Goal: Information Seeking & Learning: Learn about a topic

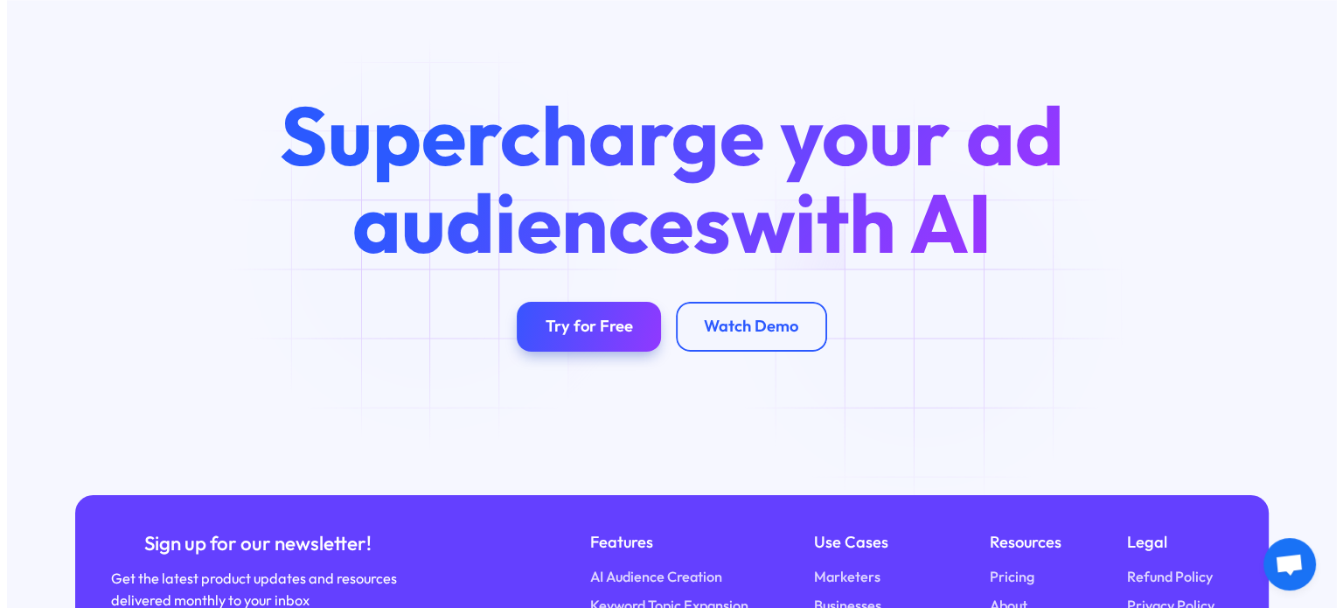
scroll to position [6207, 0]
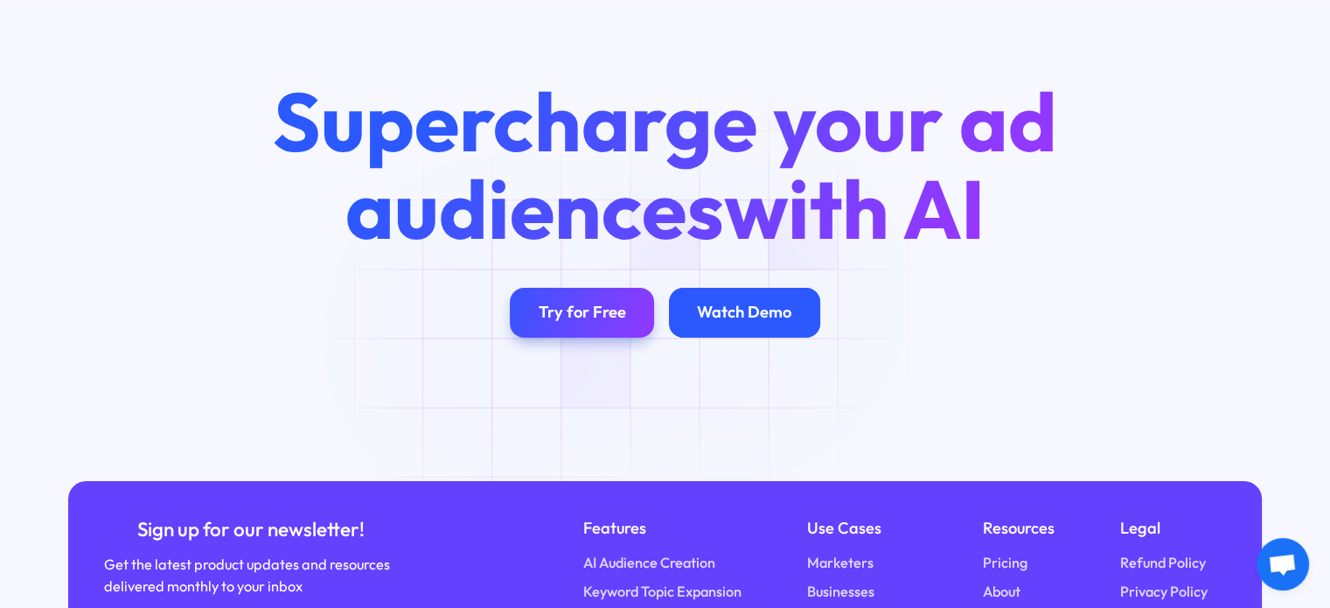
click at [728, 302] on div "Watch Demo" at bounding box center [744, 312] width 94 height 20
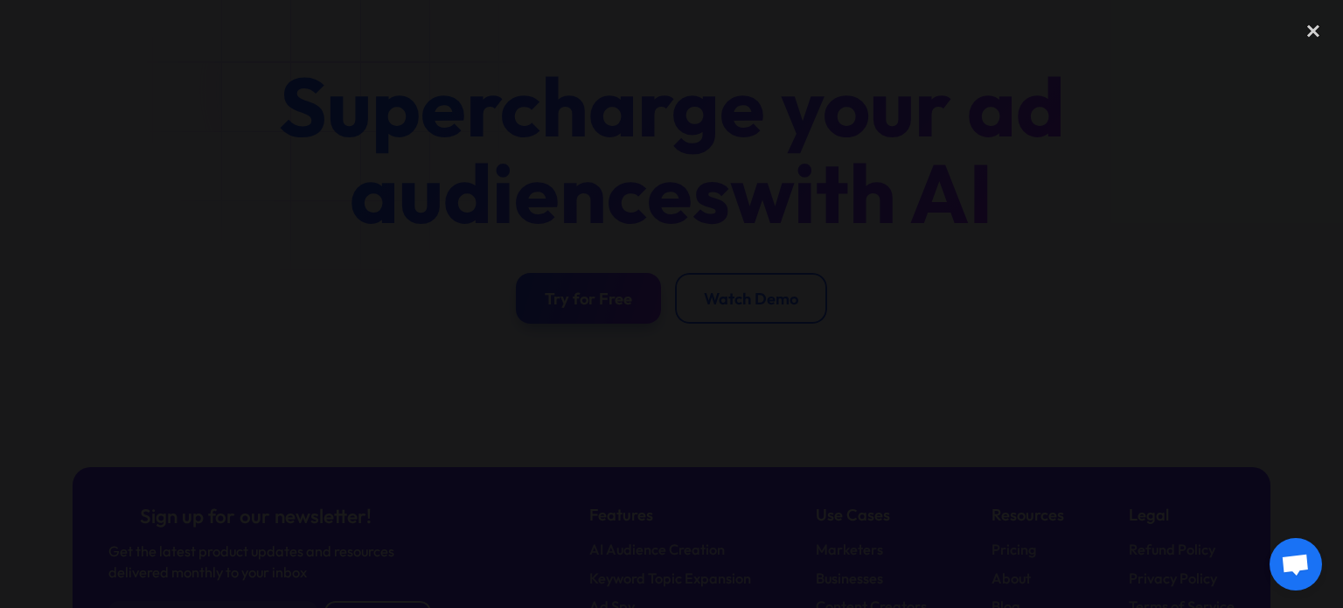
click at [1259, 73] on div at bounding box center [671, 303] width 1343 height 583
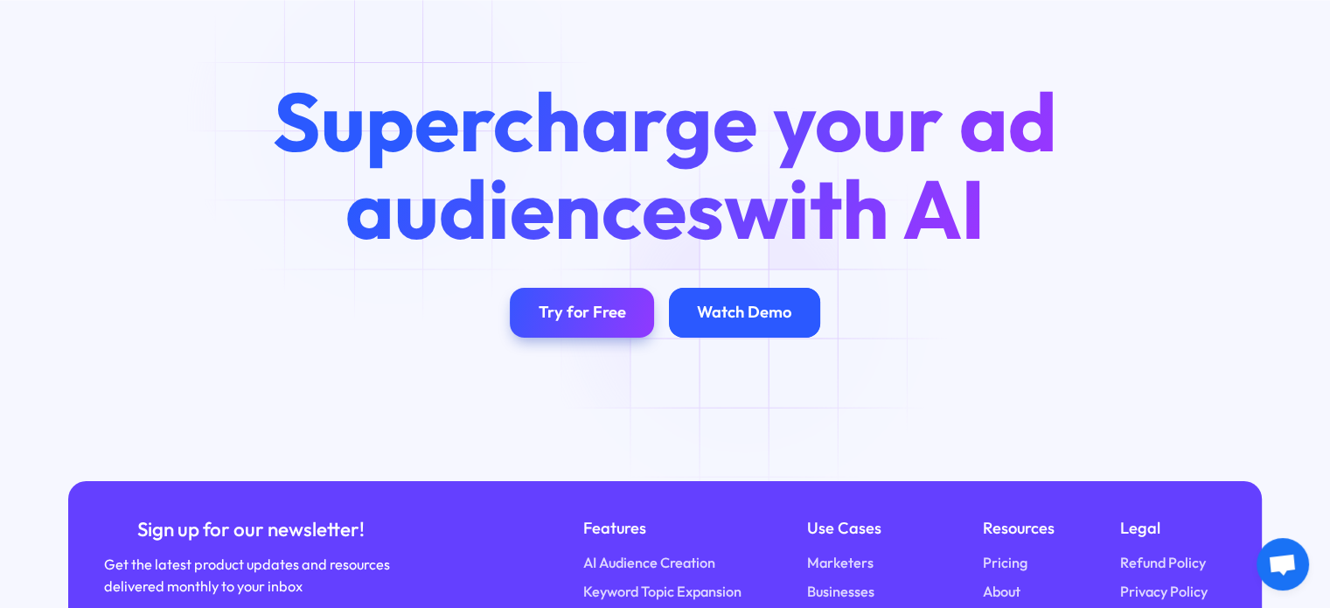
click at [752, 308] on link "Watch Demo" at bounding box center [744, 313] width 151 height 50
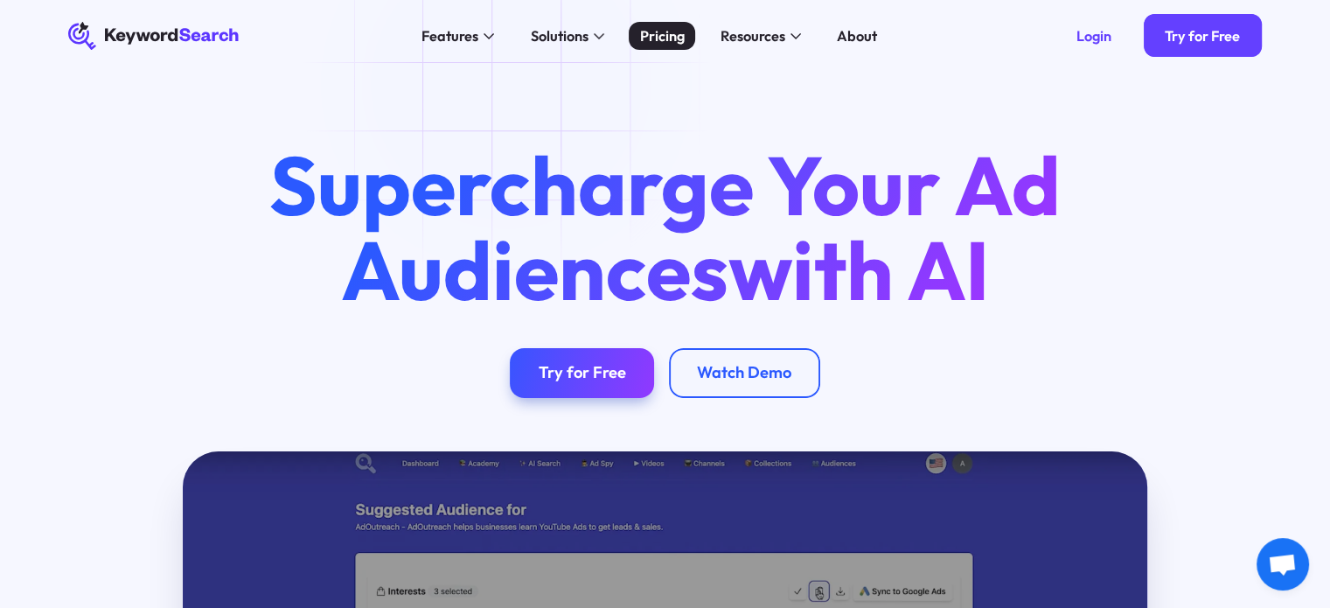
click at [677, 34] on div "Pricing" at bounding box center [662, 36] width 45 height 22
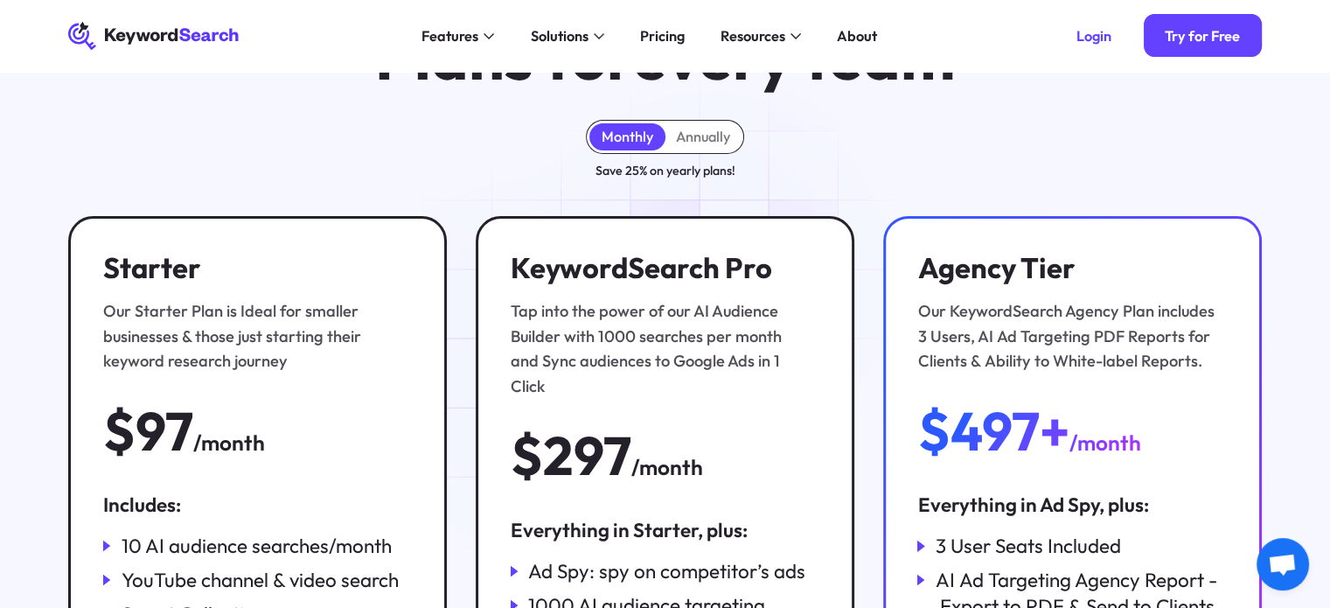
scroll to position [87, 0]
